Goal: Information Seeking & Learning: Learn about a topic

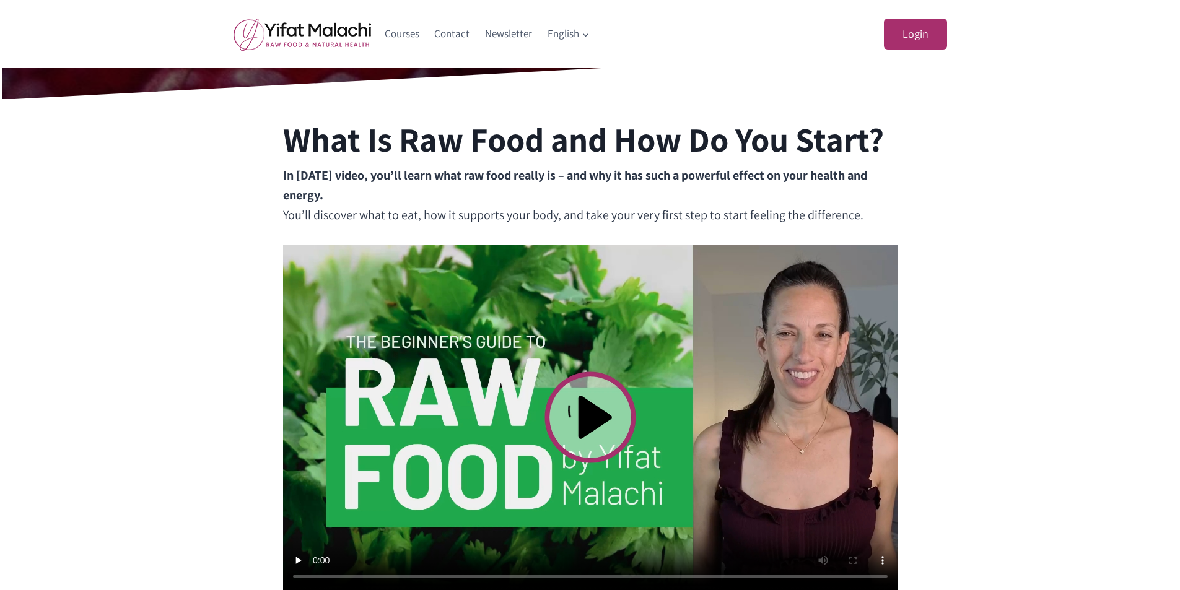
scroll to position [310, 0]
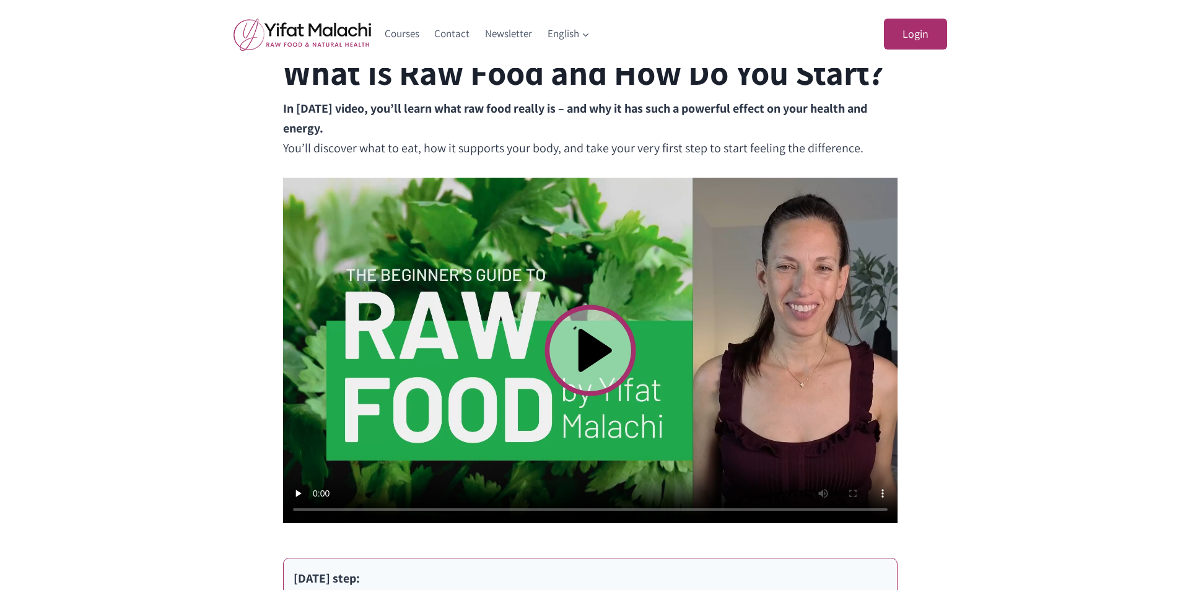
click at [588, 354] on video at bounding box center [590, 351] width 614 height 346
click at [1160, 570] on div "What Is Raw Food and How Do You Start? In [DATE] video, you’ll learn what raw f…" at bounding box center [590, 433] width 1180 height 802
drag, startPoint x: 1178, startPoint y: 238, endPoint x: 1181, endPoint y: 308, distance: 69.4
click at [1179, 308] on html "Login Username or Email Address Password Remember Me Log In Lost Your Password?…" at bounding box center [590, 526] width 1180 height 1672
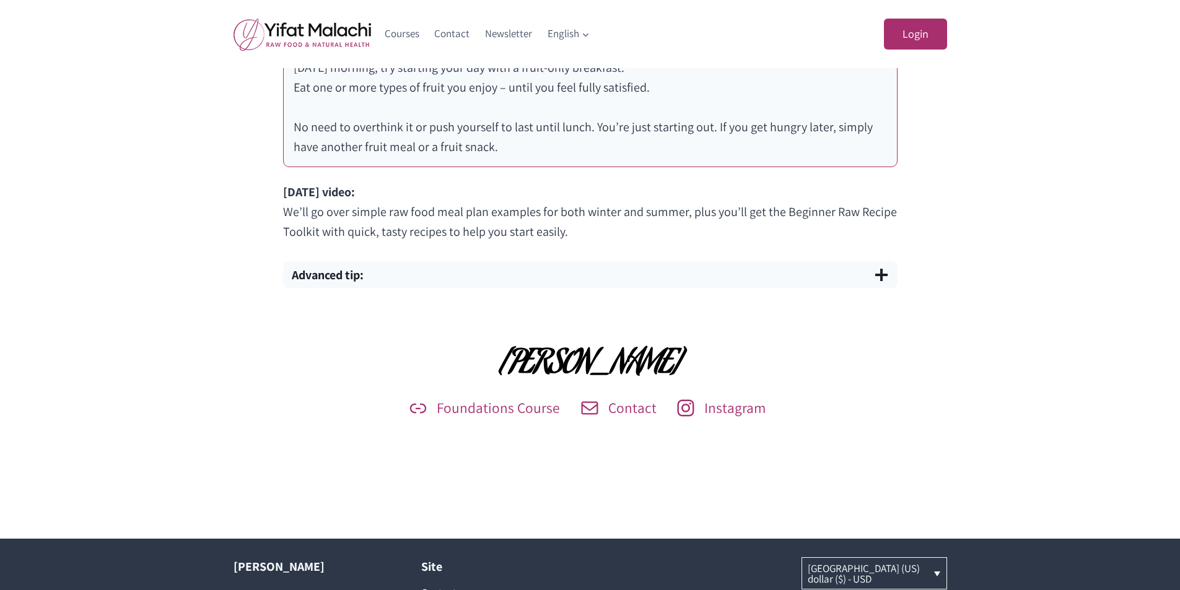
scroll to position [867, 0]
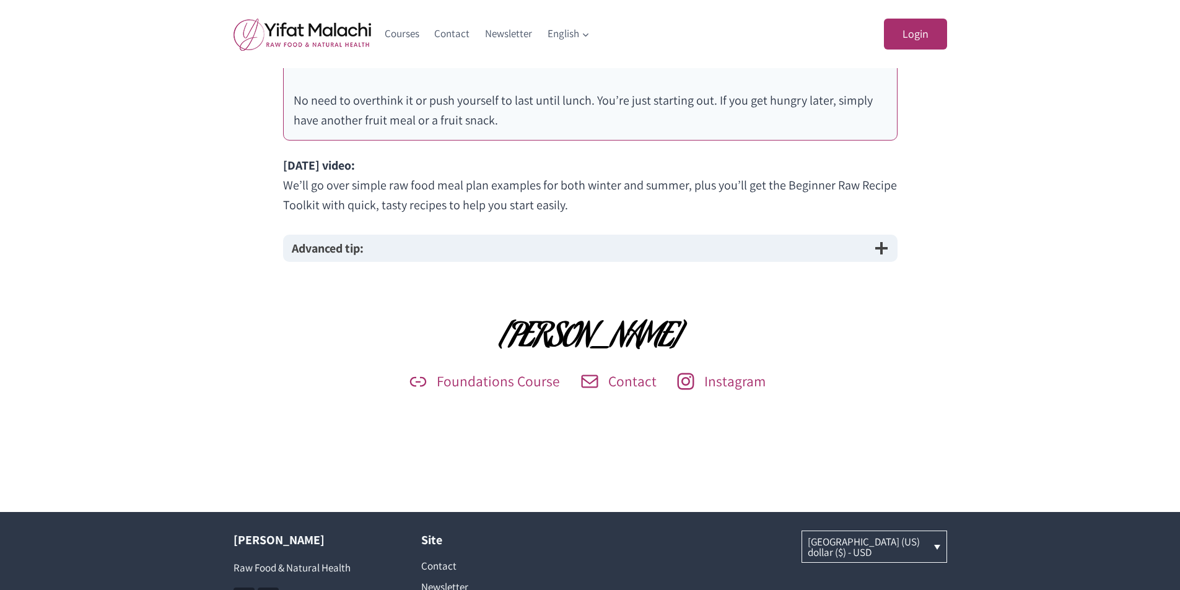
click at [422, 253] on button "Advanced tip:" at bounding box center [590, 248] width 614 height 27
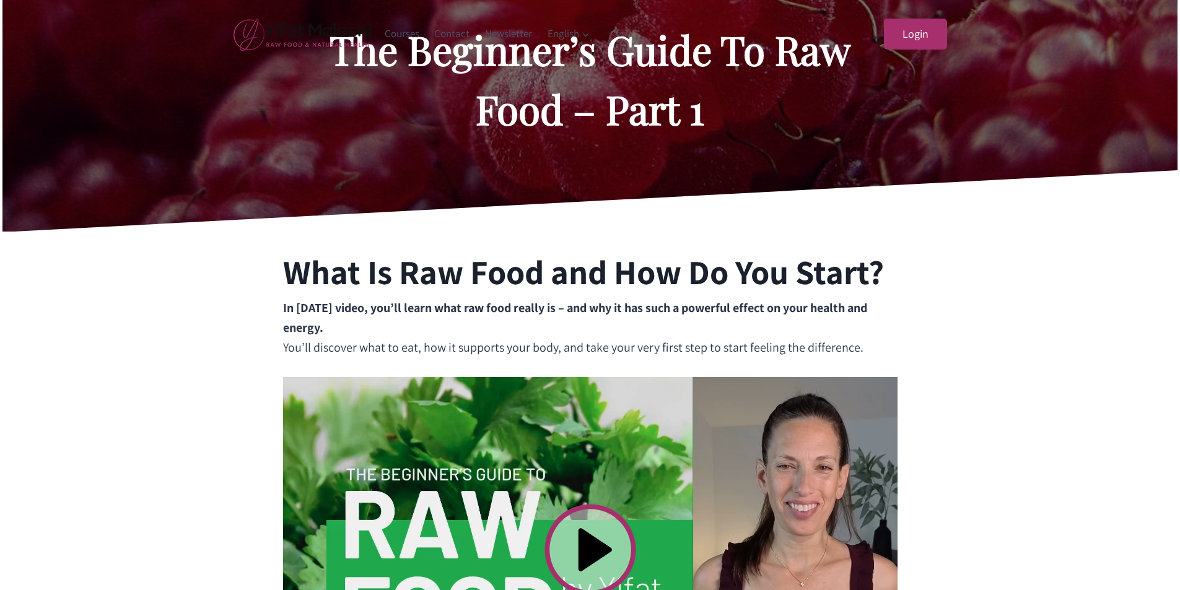
scroll to position [0, 0]
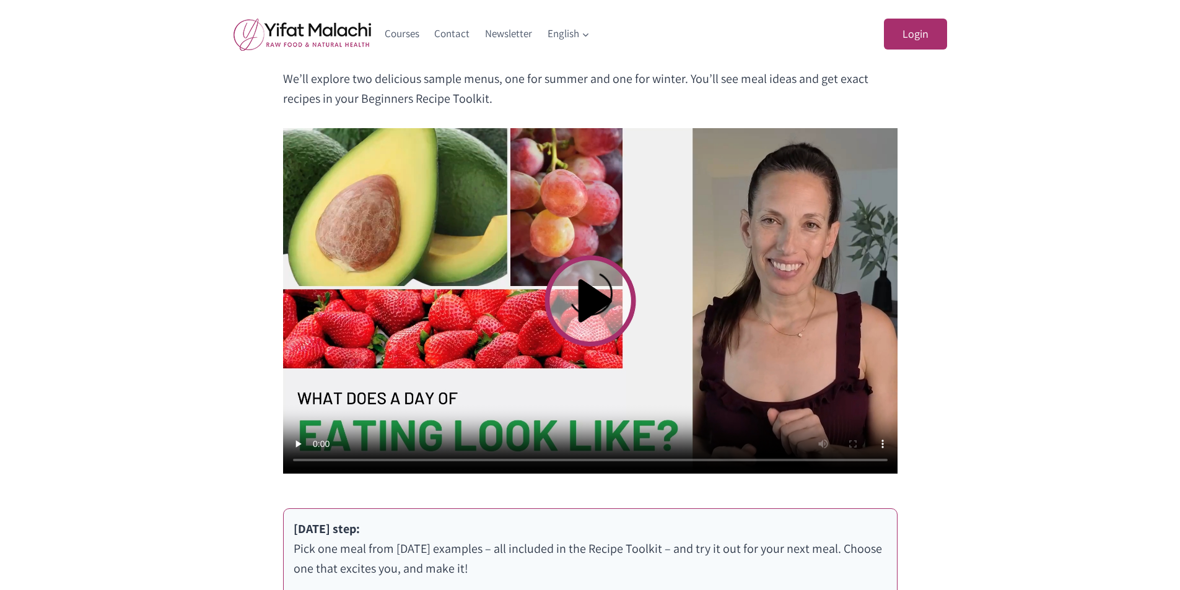
scroll to position [372, 0]
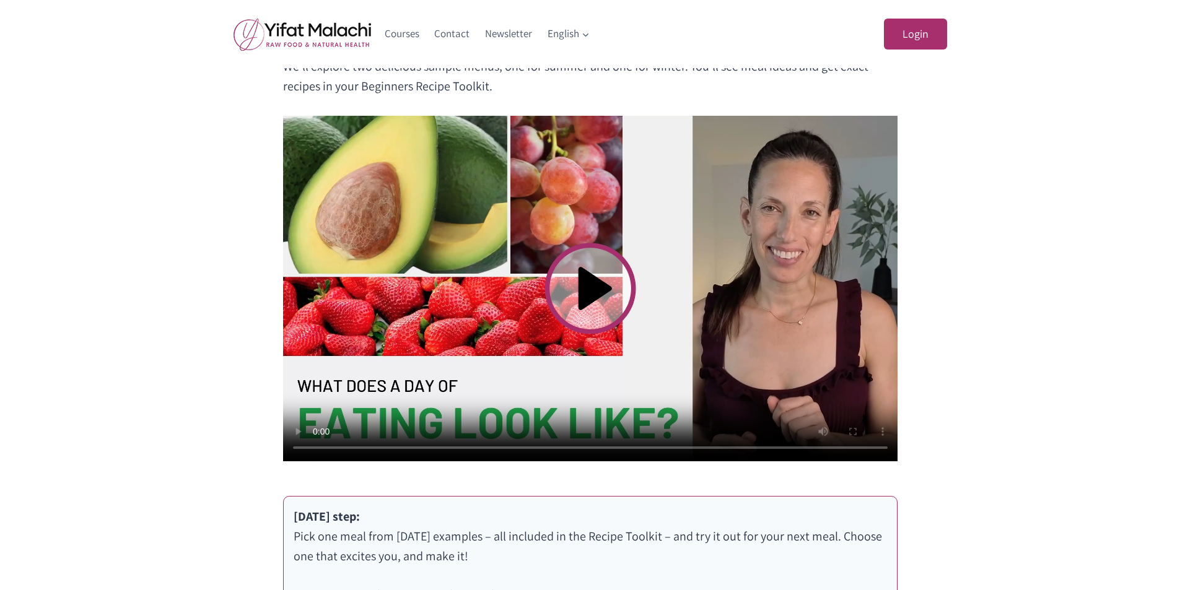
click at [583, 290] on video at bounding box center [590, 289] width 614 height 346
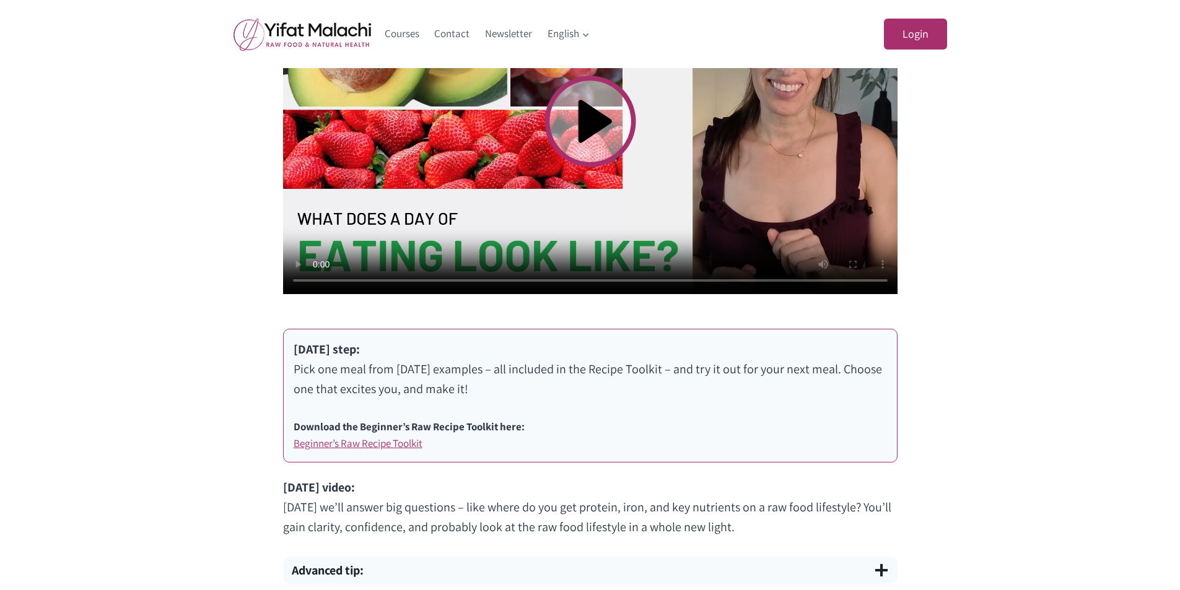
scroll to position [619, 0]
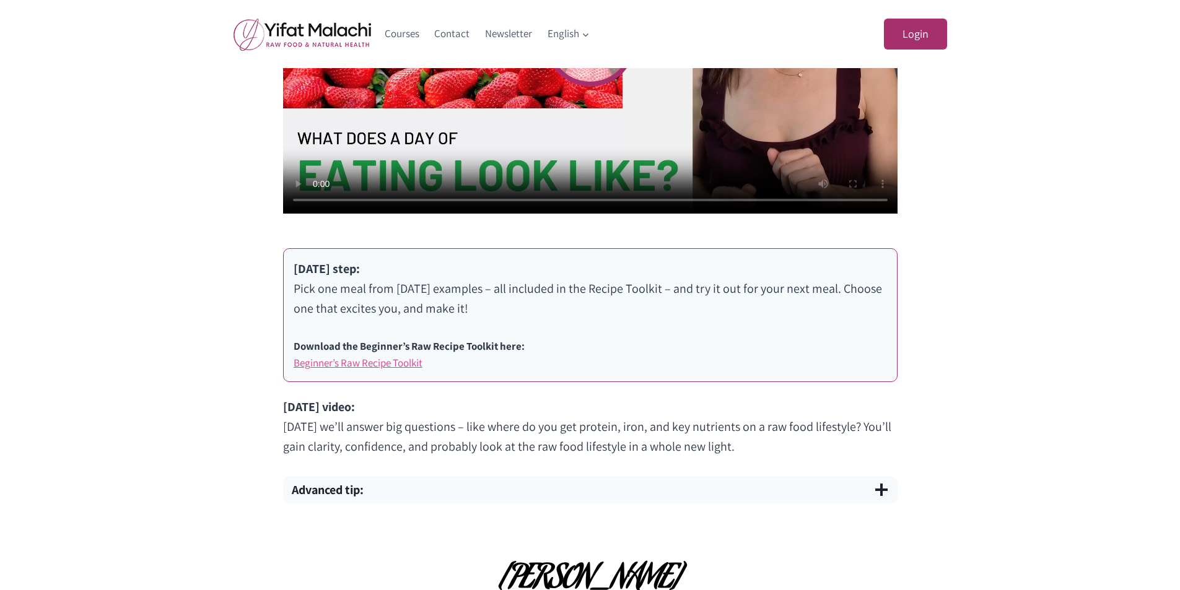
click at [411, 364] on link "Beginner’s Raw Recipe Toolkit" at bounding box center [358, 363] width 129 height 14
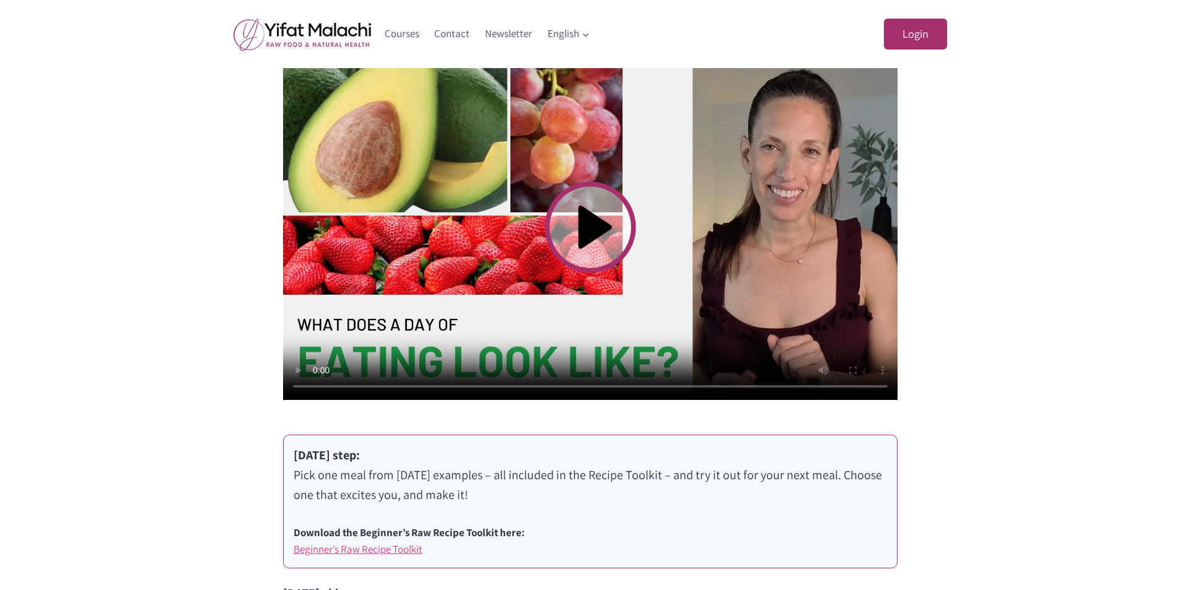
scroll to position [434, 0]
click at [626, 220] on video at bounding box center [590, 227] width 614 height 346
click at [576, 325] on video at bounding box center [590, 227] width 614 height 346
click at [631, 149] on video at bounding box center [590, 227] width 614 height 346
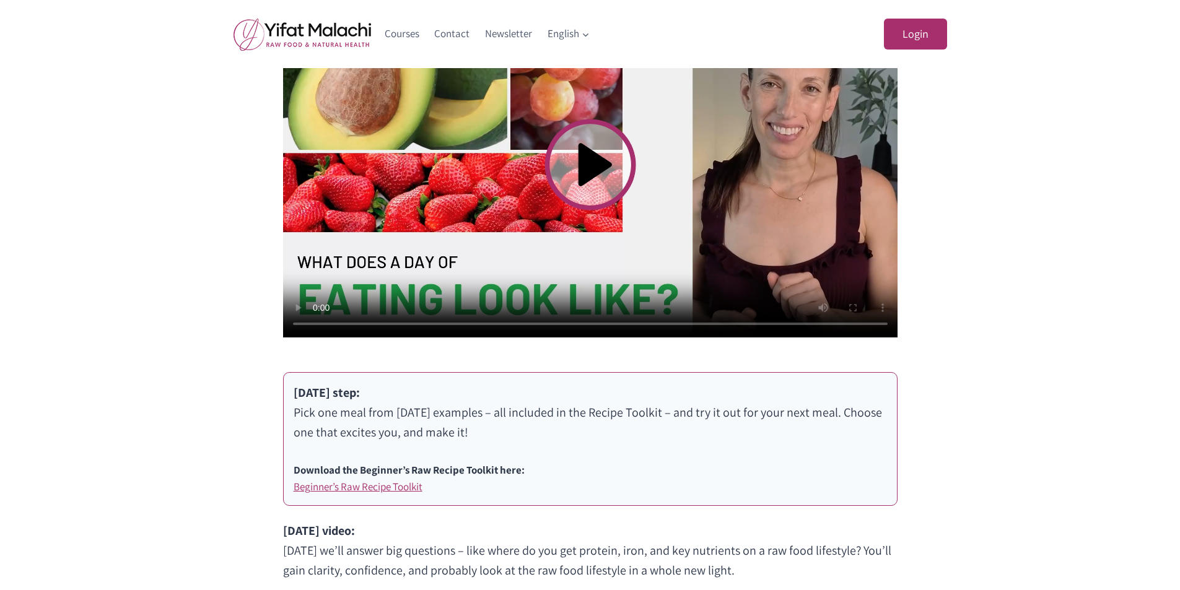
scroll to position [557, 0]
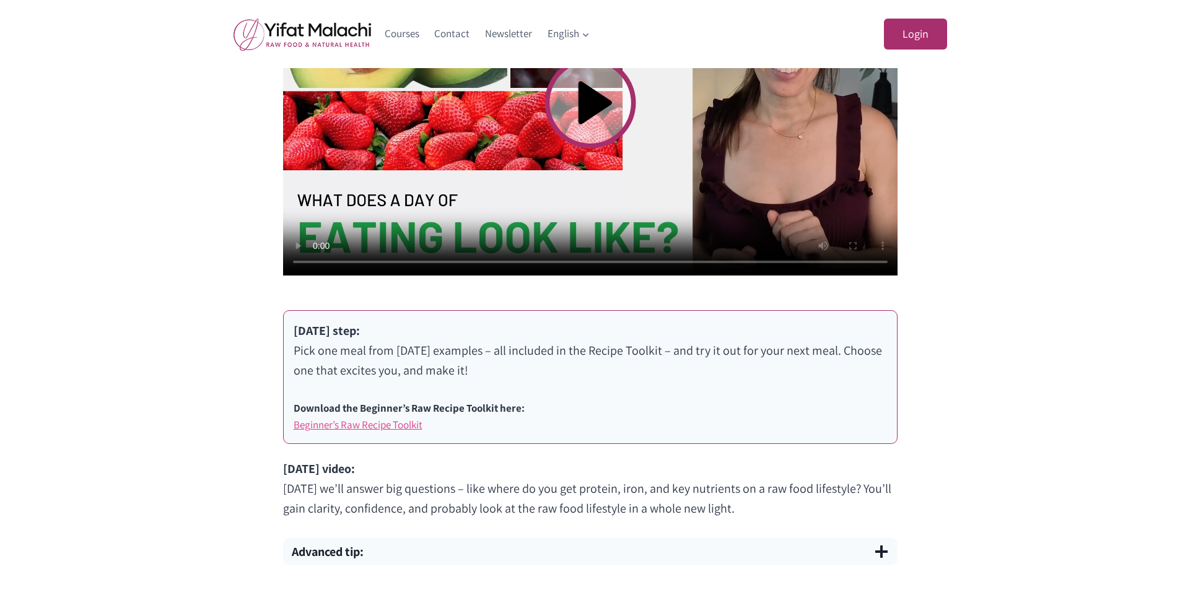
click at [378, 426] on link "Beginner’s Raw Recipe Toolkit" at bounding box center [358, 425] width 129 height 14
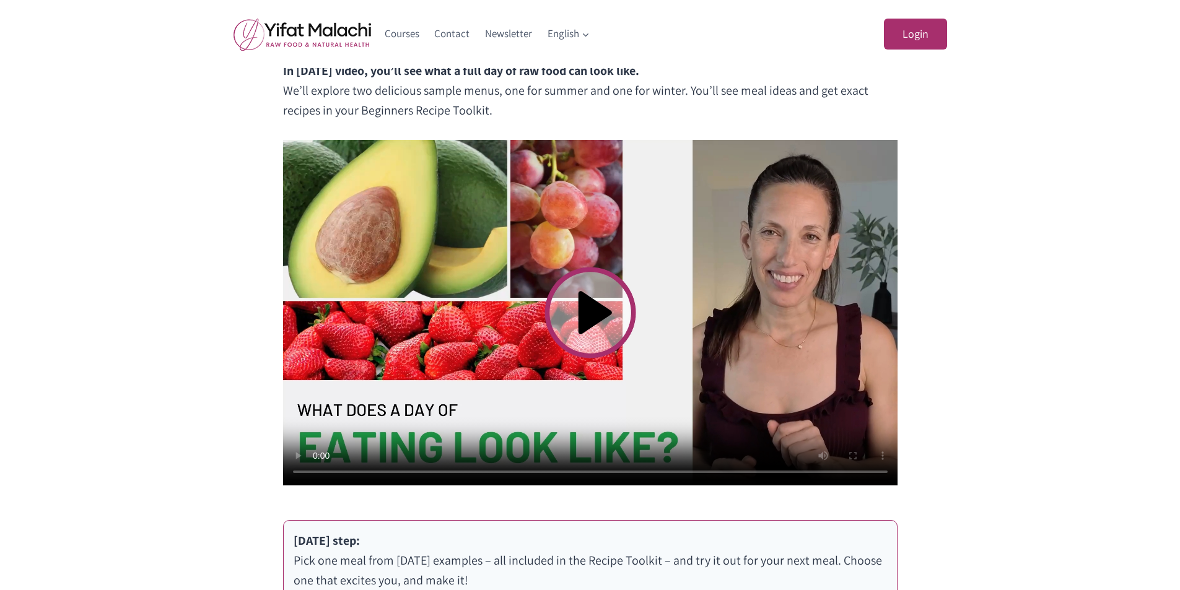
scroll to position [310, 0]
